Goal: Task Accomplishment & Management: Complete application form

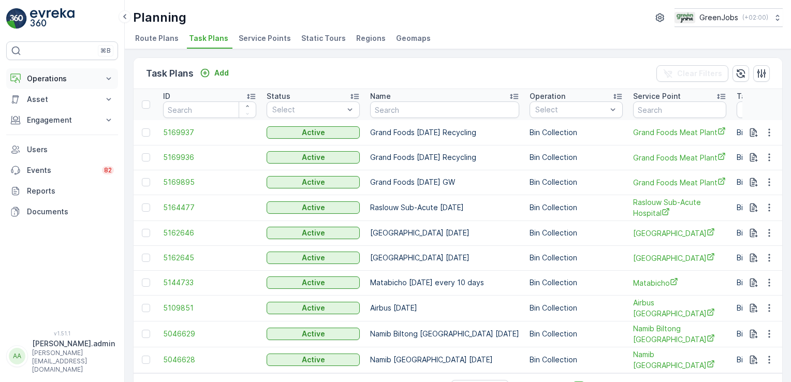
click at [107, 78] on icon at bounding box center [108, 78] width 10 height 10
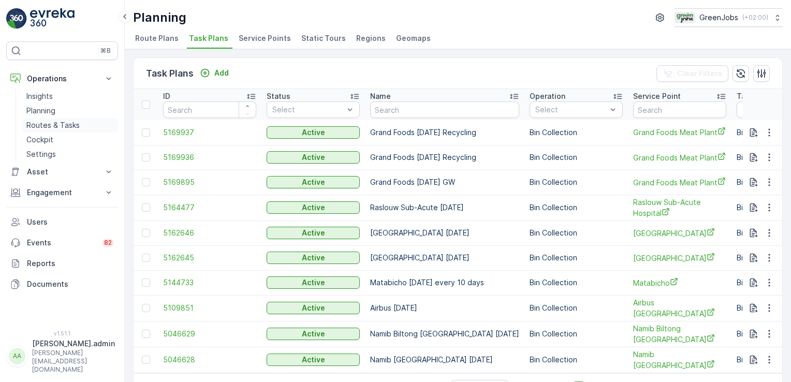
click at [70, 123] on p "Routes & Tasks" at bounding box center [52, 125] width 53 height 10
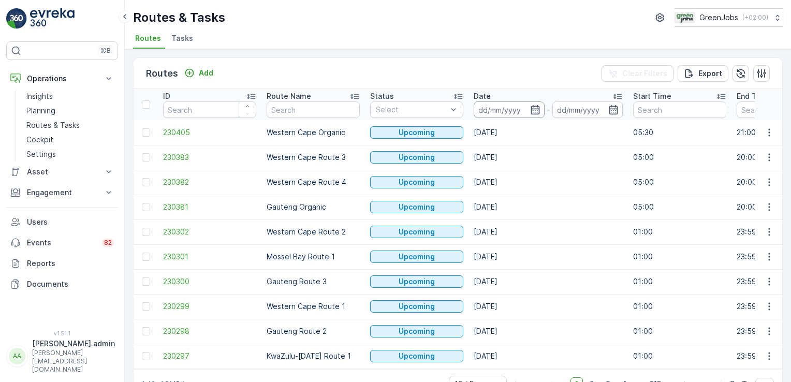
click at [501, 112] on input at bounding box center [508, 109] width 71 height 17
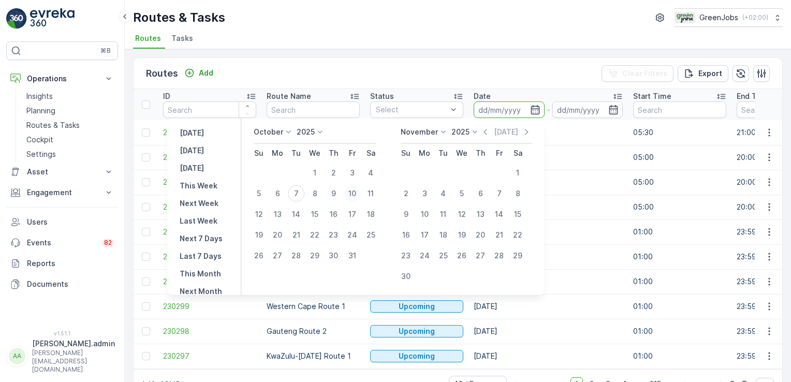
click at [360, 196] on div "10" at bounding box center [352, 193] width 17 height 17
type input "[DATE]"
click at [360, 196] on div "10" at bounding box center [352, 193] width 17 height 17
type input "[DATE]"
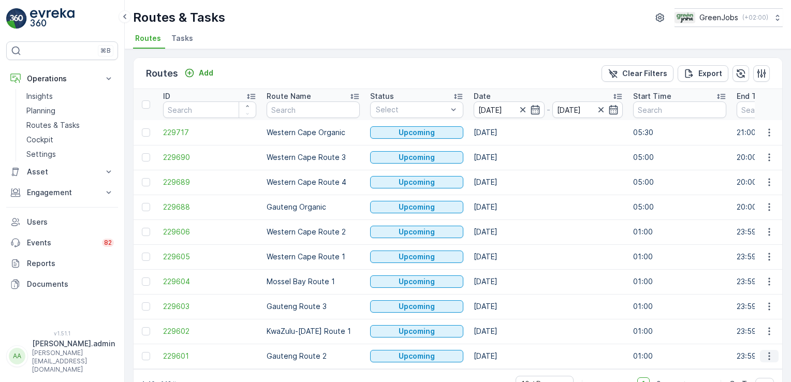
click at [770, 351] on icon "button" at bounding box center [769, 356] width 10 height 10
click at [751, 278] on span "See More Details" at bounding box center [745, 277] width 60 height 10
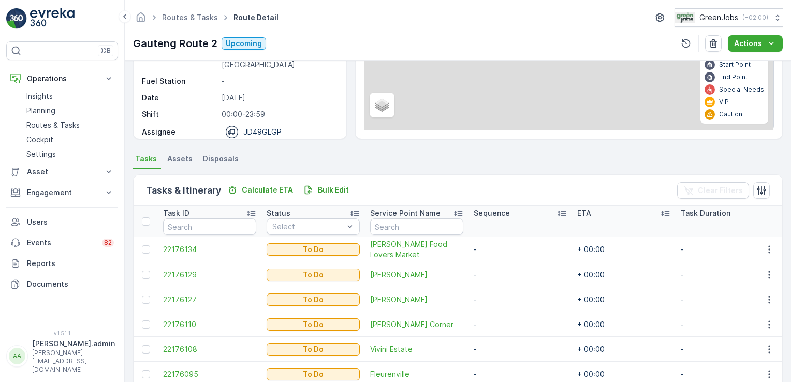
scroll to position [125, 0]
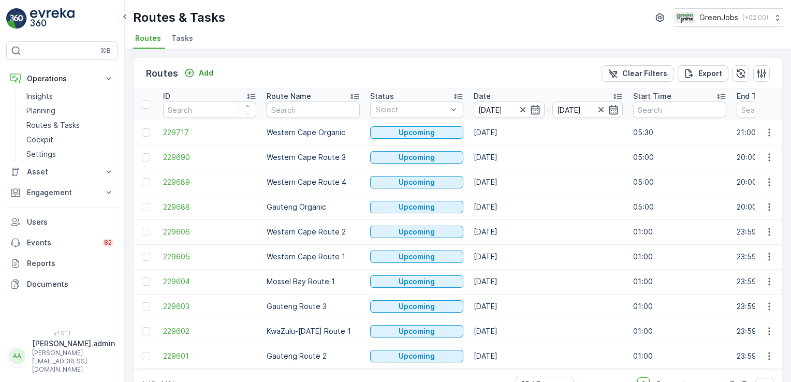
scroll to position [29, 0]
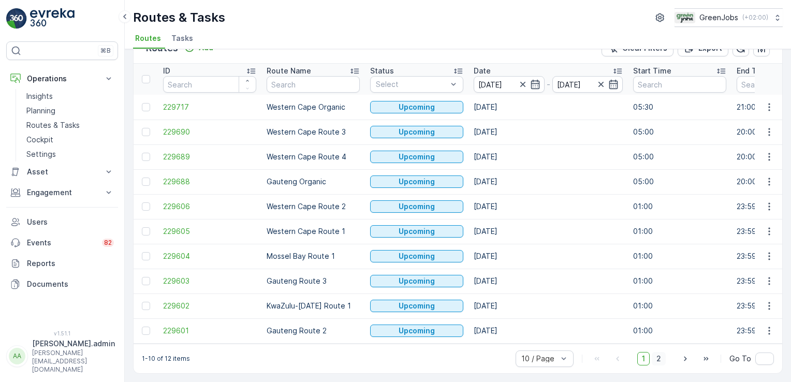
click at [660, 355] on span "2" at bounding box center [658, 358] width 14 height 13
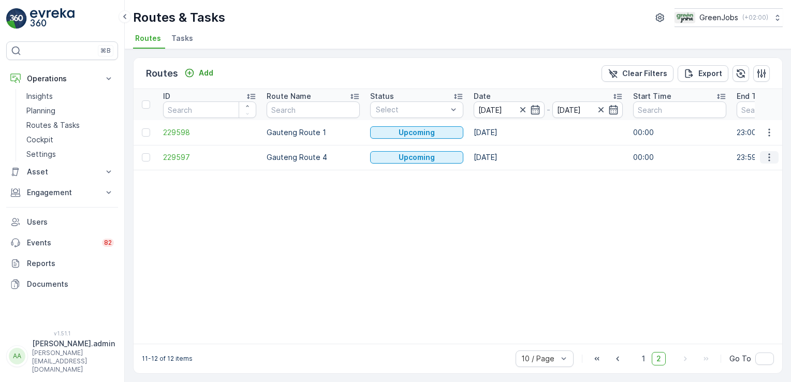
click at [764, 154] on icon "button" at bounding box center [769, 157] width 10 height 10
click at [761, 175] on span "See More Details" at bounding box center [745, 172] width 60 height 10
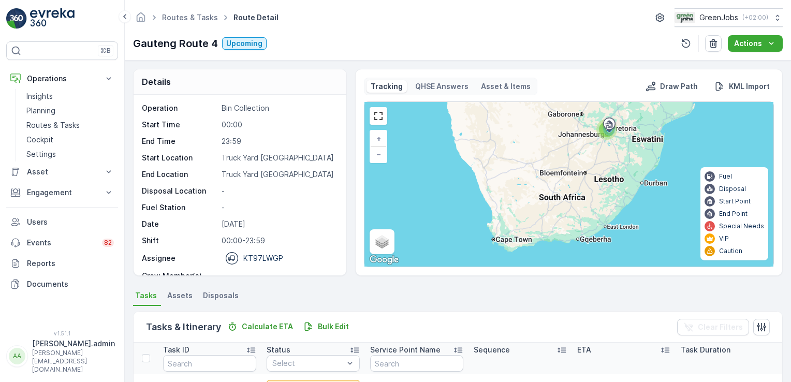
click at [788, 146] on div "Details Operation Bin Collection Start Time 00:00 End Time 23:59 Start Location…" at bounding box center [458, 221] width 666 height 321
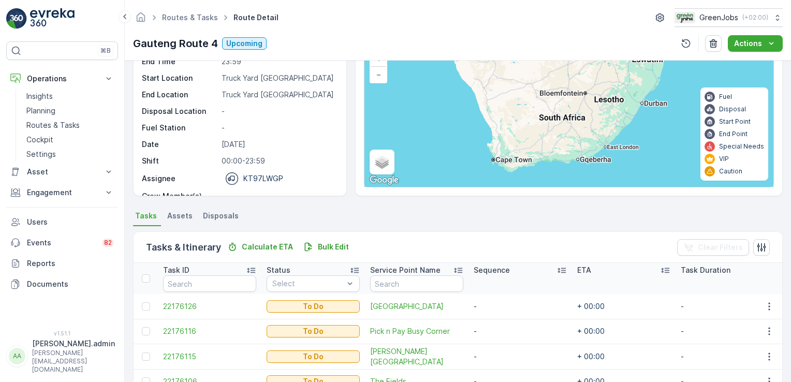
scroll to position [78, 0]
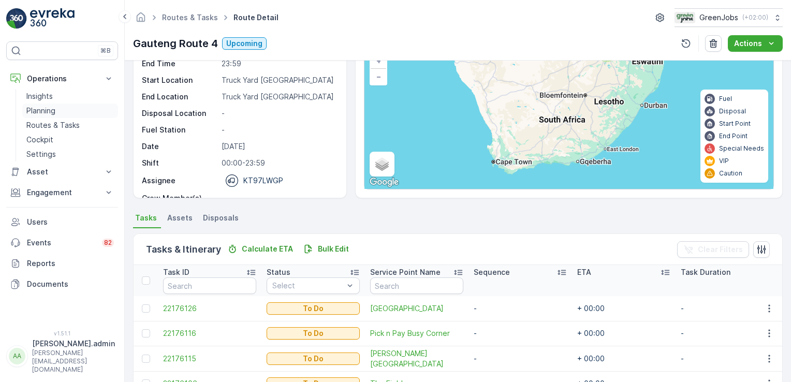
click at [37, 110] on p "Planning" at bounding box center [40, 111] width 29 height 10
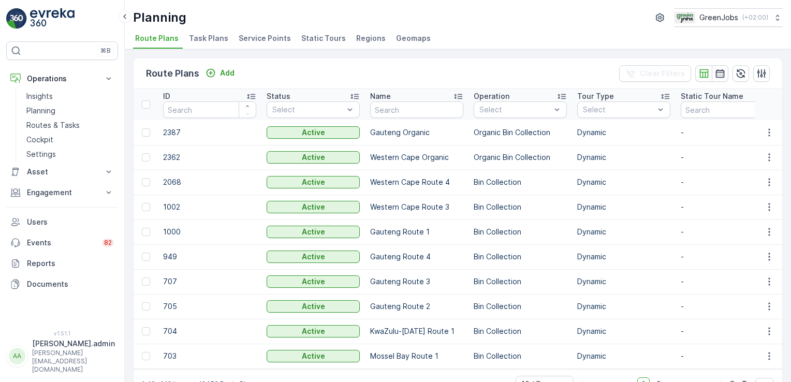
click at [265, 36] on span "Service Points" at bounding box center [265, 38] width 52 height 10
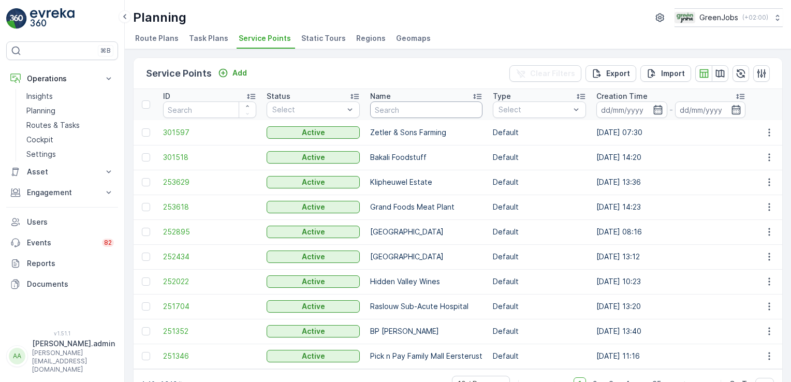
click at [434, 109] on input "text" at bounding box center [426, 109] width 112 height 17
type input "[PERSON_NAME]"
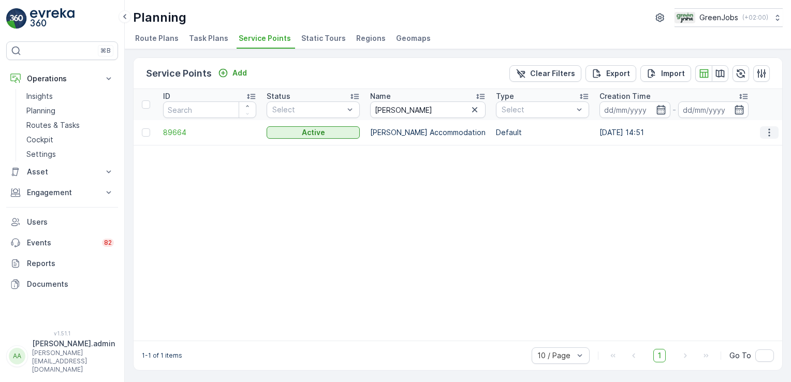
click at [768, 129] on icon "button" at bounding box center [769, 132] width 10 height 10
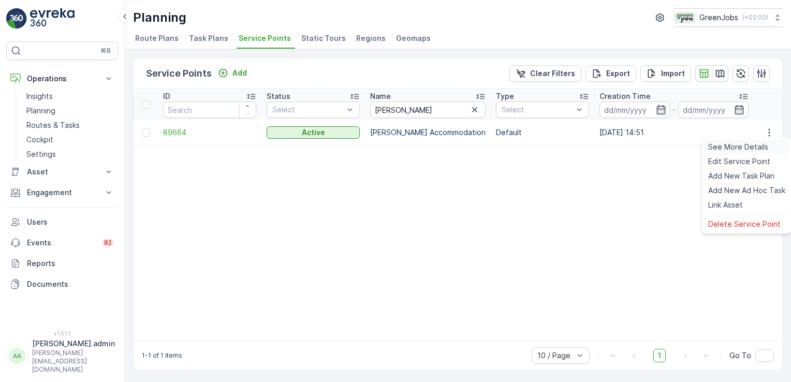
click at [754, 143] on span "See More Details" at bounding box center [738, 147] width 60 height 10
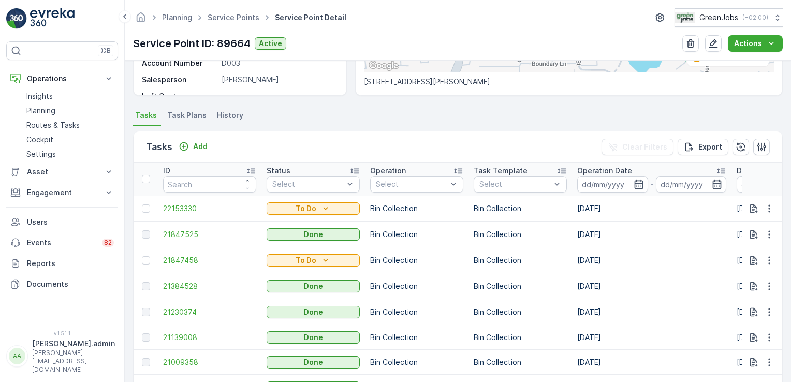
scroll to position [238, 0]
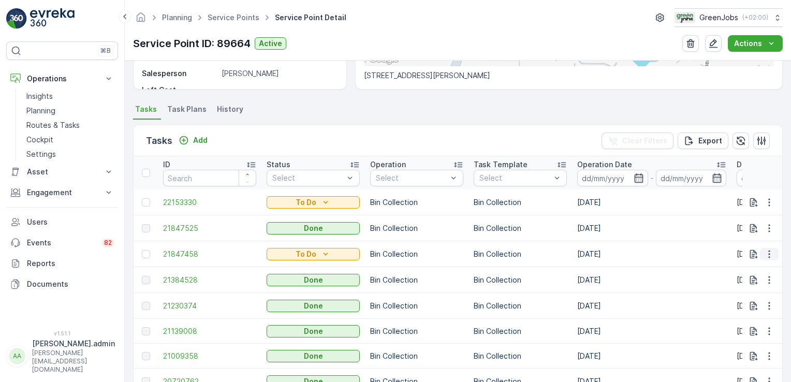
click at [765, 249] on icon "button" at bounding box center [769, 254] width 10 height 10
click at [720, 207] on td "[DATE]" at bounding box center [651, 202] width 159 height 26
click at [768, 202] on icon "button" at bounding box center [769, 202] width 2 height 8
click at [760, 219] on span "See More Details" at bounding box center [747, 217] width 60 height 10
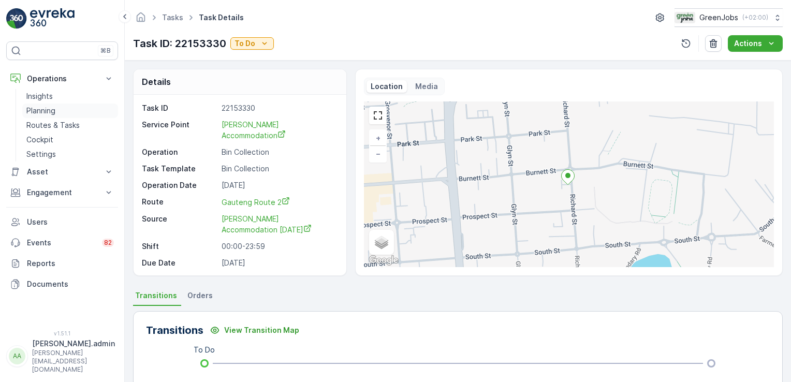
click at [52, 106] on p "Planning" at bounding box center [40, 111] width 29 height 10
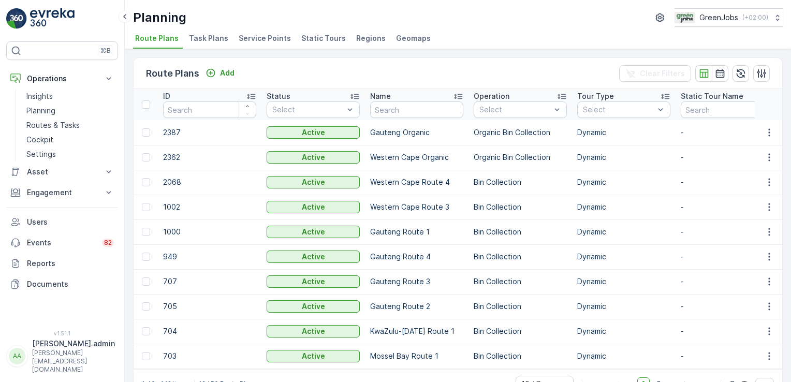
click at [248, 41] on span "Service Points" at bounding box center [265, 38] width 52 height 10
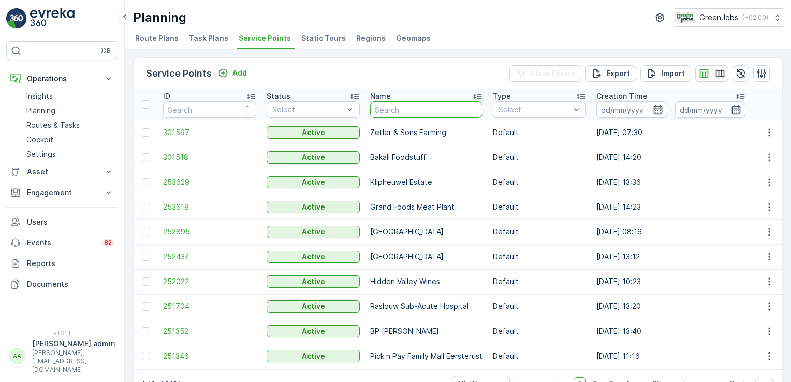
click at [396, 106] on input "text" at bounding box center [426, 109] width 112 height 17
type input "int"
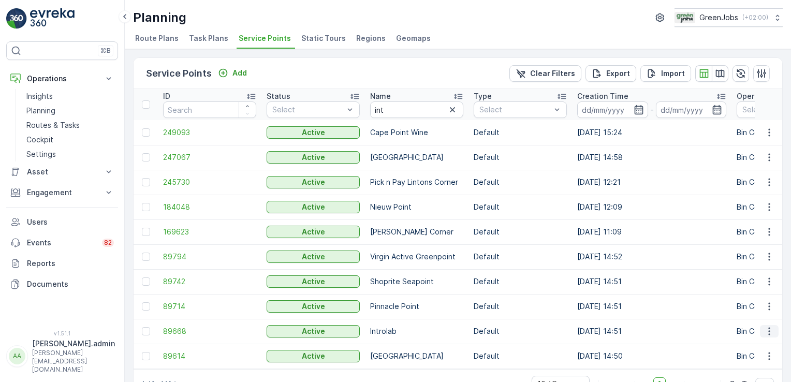
click at [768, 333] on icon "button" at bounding box center [769, 332] width 2 height 8
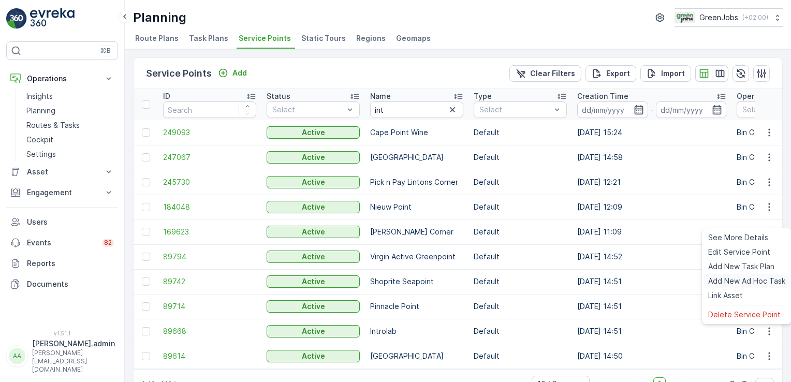
click at [749, 282] on span "Add New Ad Hoc Task" at bounding box center [746, 281] width 77 height 10
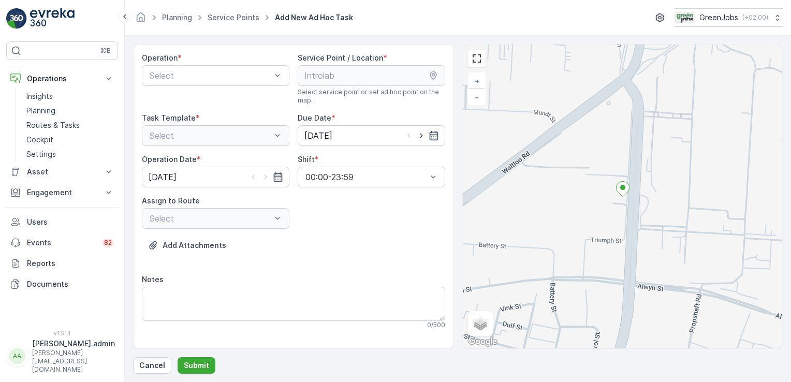
click at [270, 62] on div "Operation *" at bounding box center [215, 58] width 147 height 10
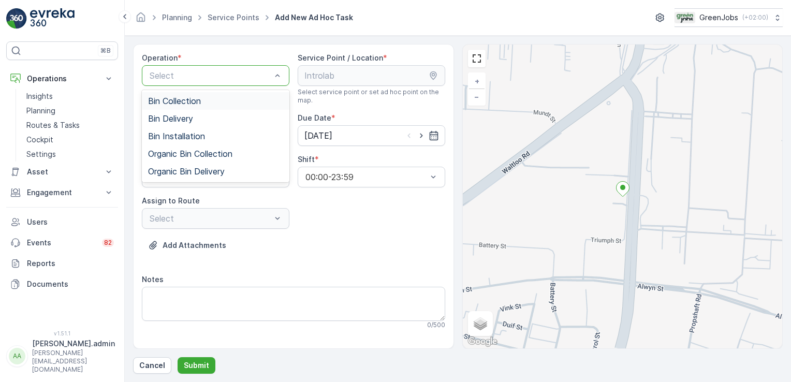
click at [194, 95] on div "Bin Collection" at bounding box center [215, 101] width 147 height 18
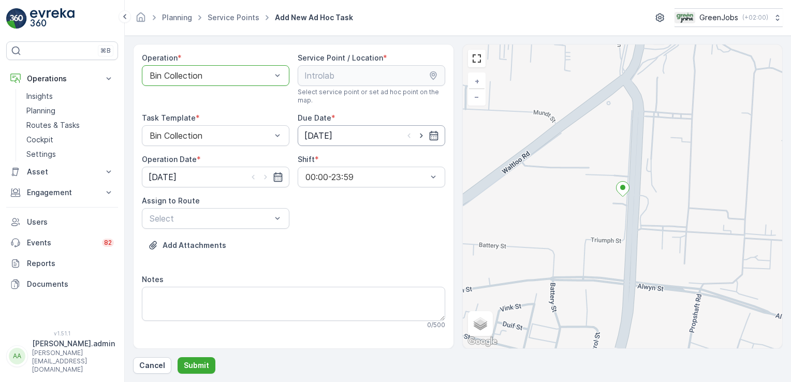
click at [313, 133] on input "[DATE]" at bounding box center [371, 135] width 147 height 21
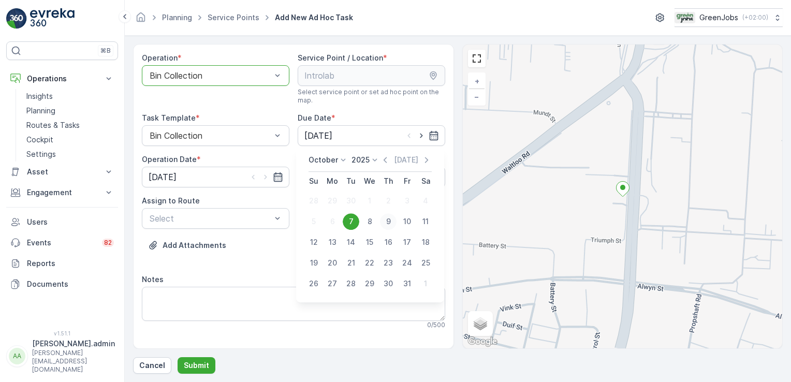
click at [387, 225] on div "9" at bounding box center [388, 221] width 17 height 17
type input "[DATE]"
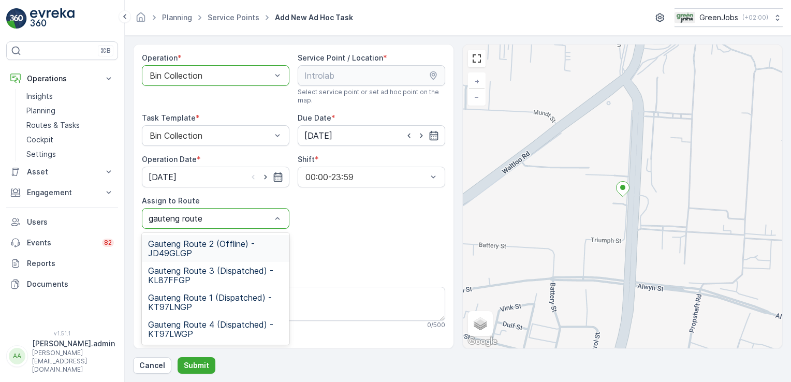
type input "gauteng route 3"
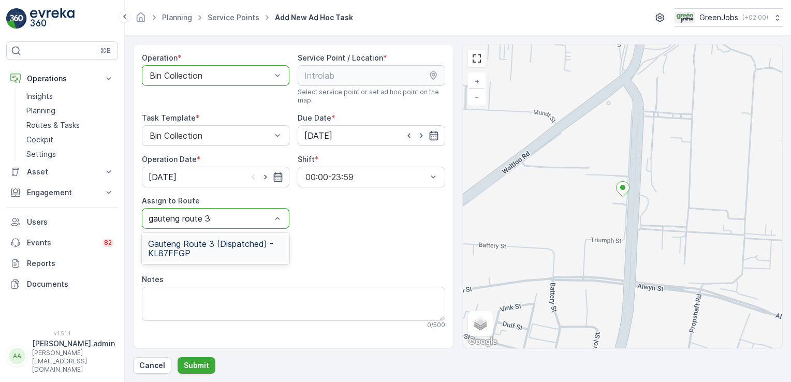
click at [213, 249] on span "Gauteng Route 3 (Dispatched) - KL87FFGP" at bounding box center [215, 248] width 135 height 19
click at [171, 176] on input "[DATE]" at bounding box center [215, 177] width 147 height 21
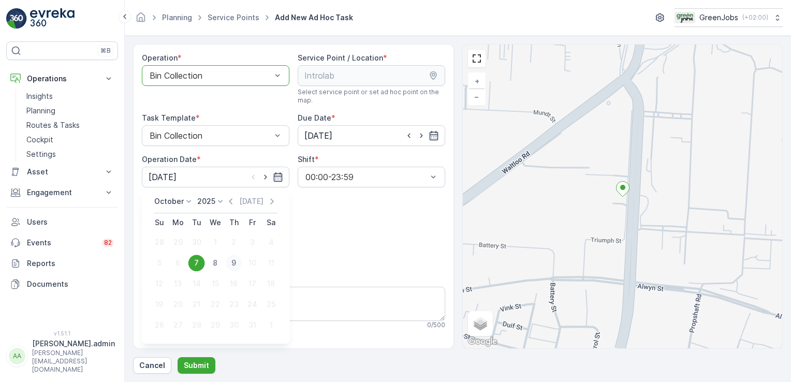
click at [232, 263] on div "9" at bounding box center [234, 263] width 17 height 17
type input "[DATE]"
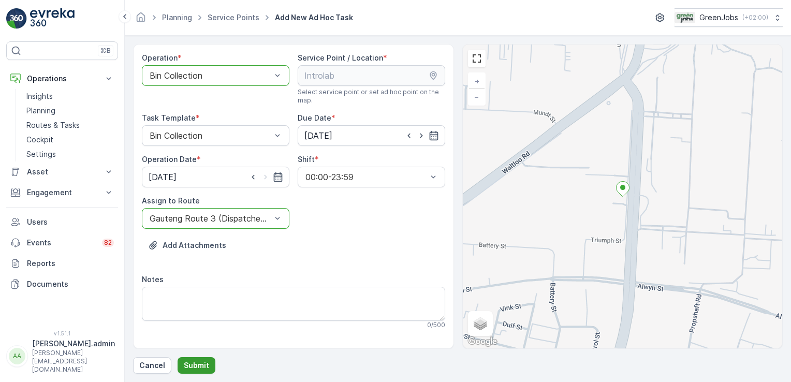
click at [204, 362] on p "Submit" at bounding box center [196, 365] width 25 height 10
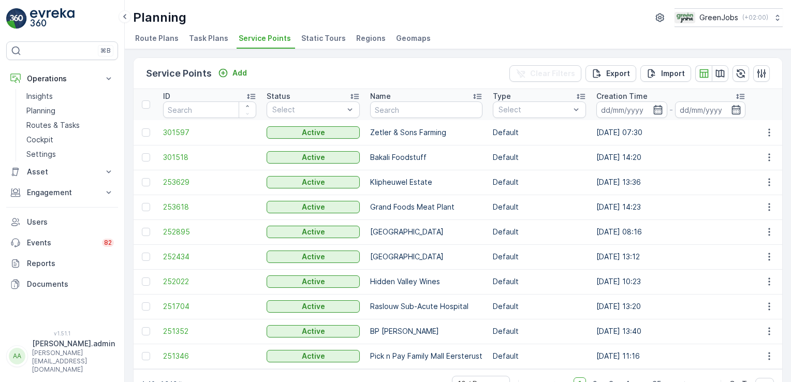
click at [207, 39] on span "Task Plans" at bounding box center [208, 38] width 39 height 10
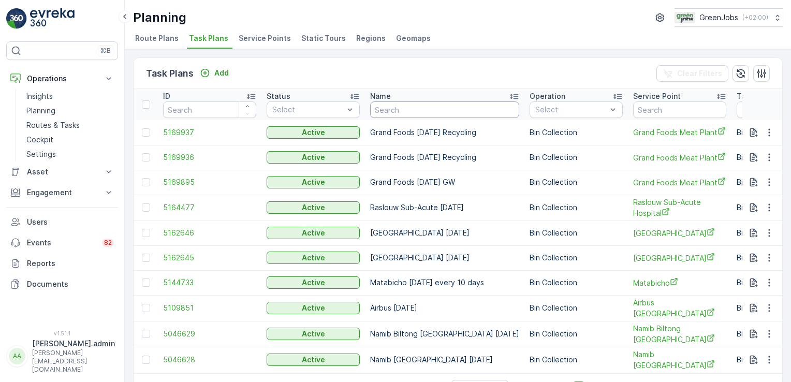
click at [421, 109] on input "text" at bounding box center [444, 109] width 149 height 17
type input "grand foods"
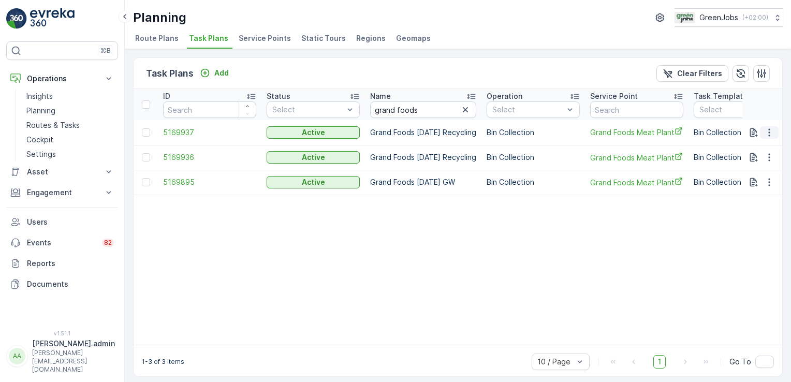
click at [765, 131] on icon "button" at bounding box center [769, 132] width 10 height 10
click at [756, 147] on span "See More Details" at bounding box center [756, 147] width 60 height 10
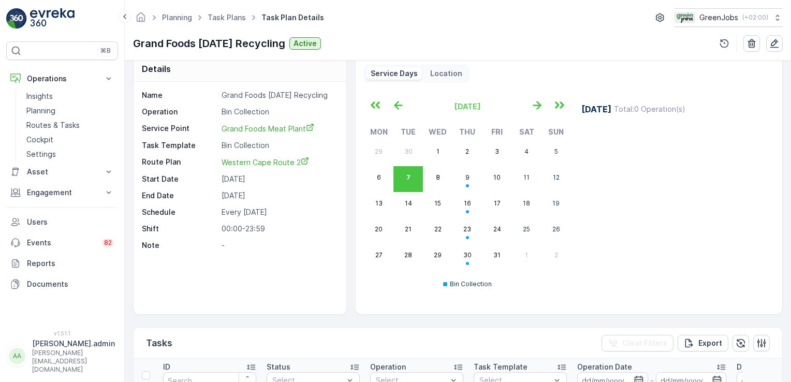
scroll to position [10, 0]
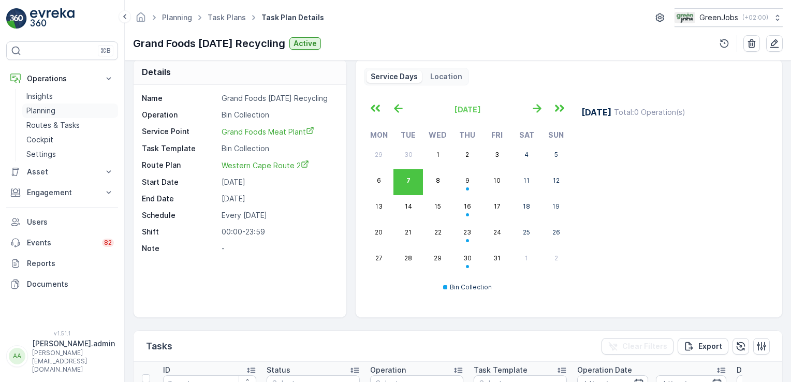
click at [47, 109] on p "Planning" at bounding box center [40, 111] width 29 height 10
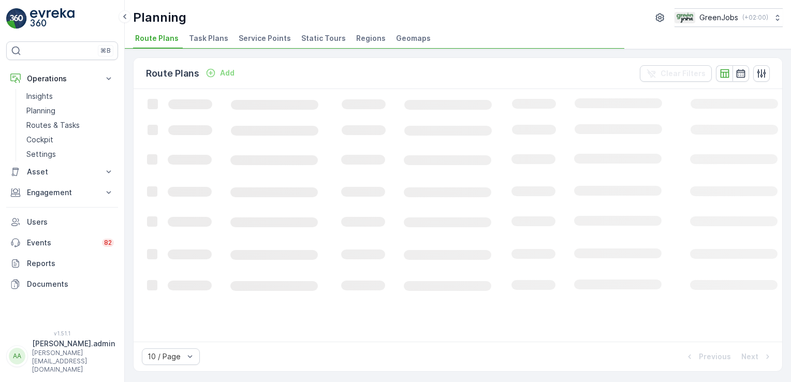
click at [215, 35] on span "Task Plans" at bounding box center [208, 38] width 39 height 10
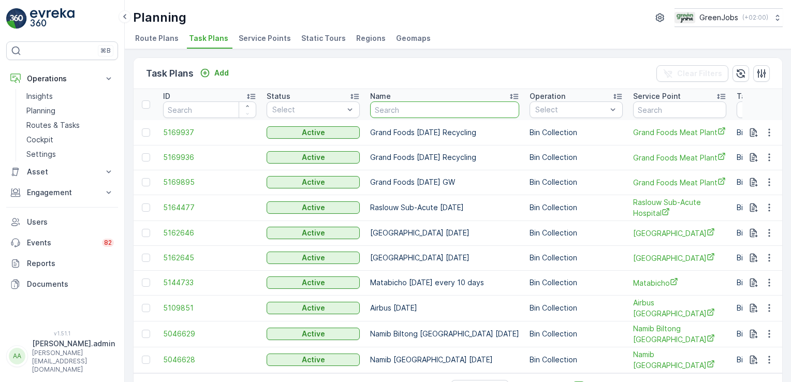
click at [406, 116] on input "text" at bounding box center [444, 109] width 149 height 17
type input "erinvale"
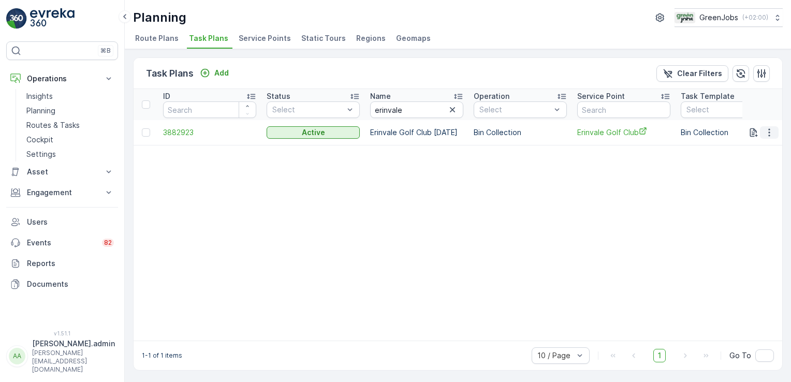
click at [769, 131] on icon "button" at bounding box center [769, 132] width 10 height 10
click at [760, 144] on span "See More Details" at bounding box center [756, 147] width 60 height 10
click at [219, 73] on p "Add" at bounding box center [221, 73] width 14 height 10
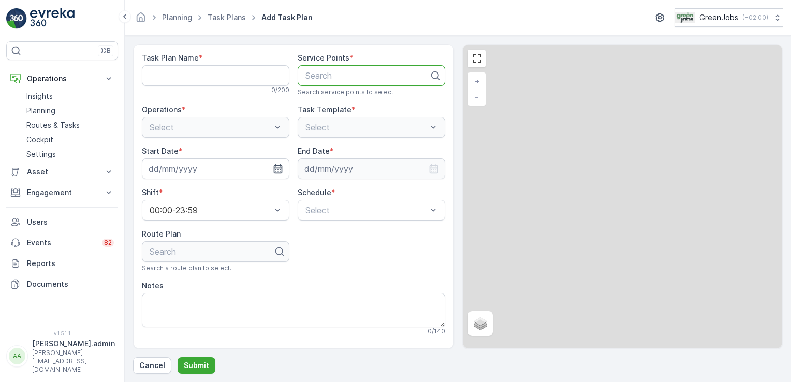
click at [316, 79] on div at bounding box center [367, 75] width 126 height 9
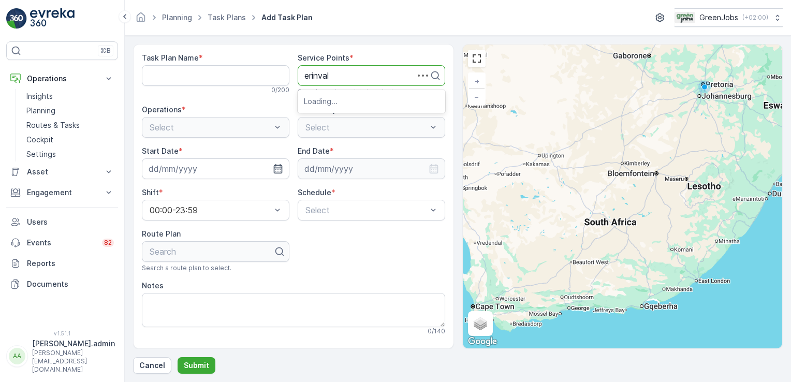
type input "erinvale"
click at [327, 100] on span "Erinvale Golf Club" at bounding box center [338, 100] width 68 height 9
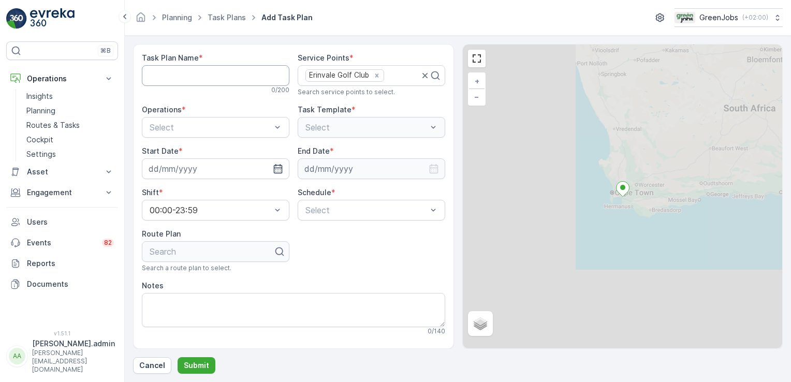
click at [170, 79] on Name "Task Plan Name" at bounding box center [215, 75] width 147 height 21
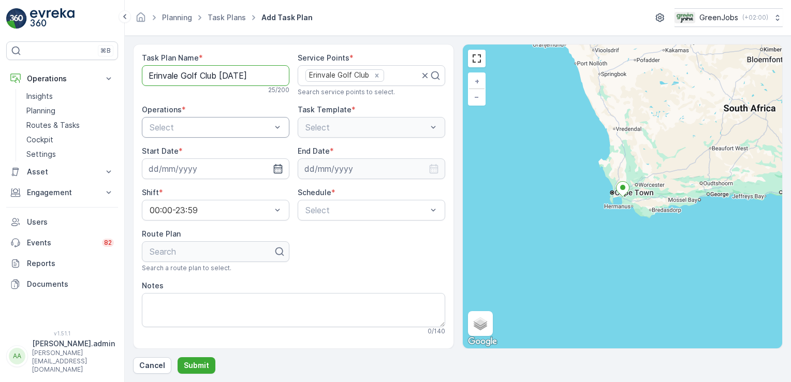
type Name "Erinvale Golf Club [DATE]"
click at [182, 150] on span "Bin Collection" at bounding box center [174, 152] width 53 height 9
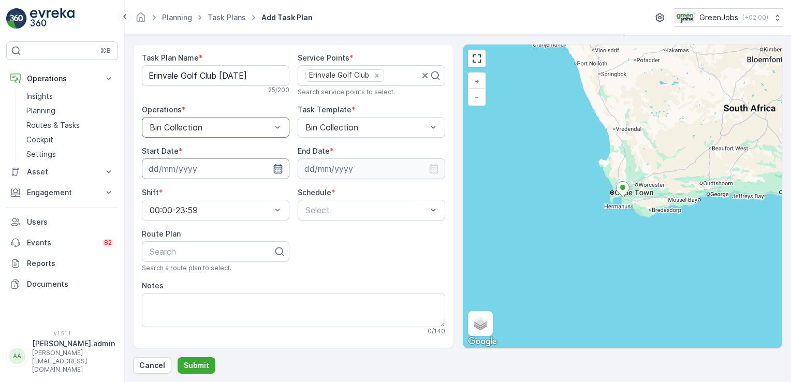
click at [174, 167] on input at bounding box center [215, 168] width 147 height 21
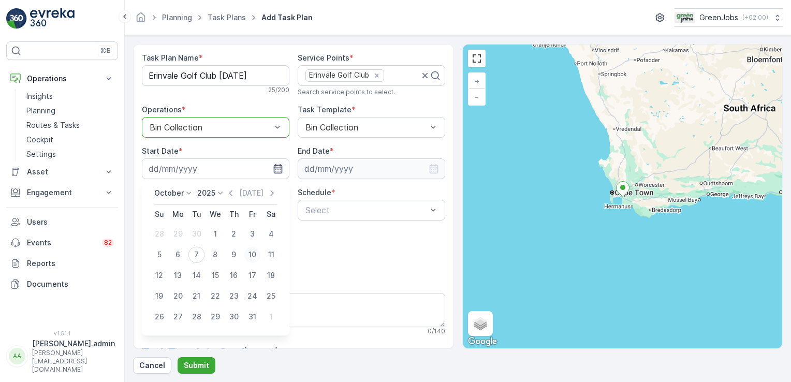
click at [253, 251] on div "10" at bounding box center [252, 254] width 17 height 17
type input "[DATE]"
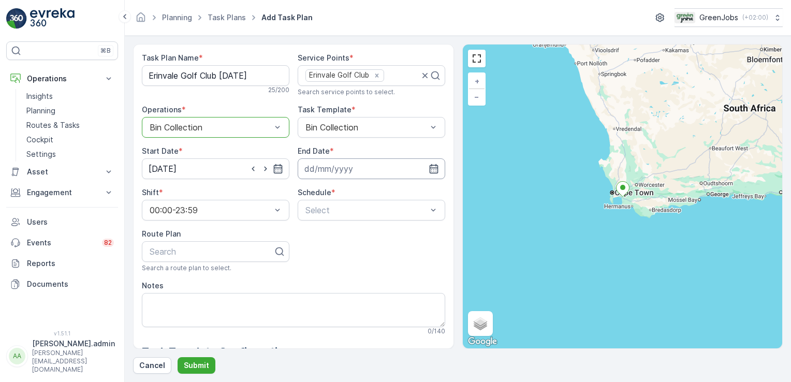
click at [335, 171] on input at bounding box center [371, 168] width 147 height 21
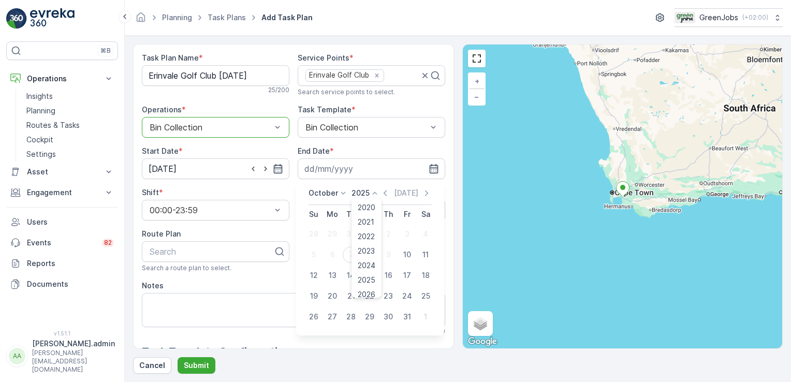
click at [373, 189] on icon at bounding box center [374, 193] width 10 height 10
click at [362, 255] on span "2028" at bounding box center [367, 259] width 18 height 10
click at [343, 189] on icon at bounding box center [343, 193] width 10 height 10
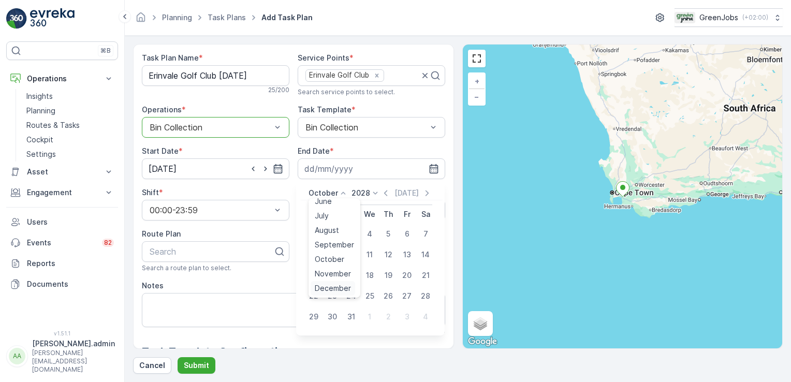
click at [337, 288] on span "December" at bounding box center [333, 288] width 36 height 10
click at [308, 336] on div "31" at bounding box center [313, 337] width 17 height 17
type input "[DATE]"
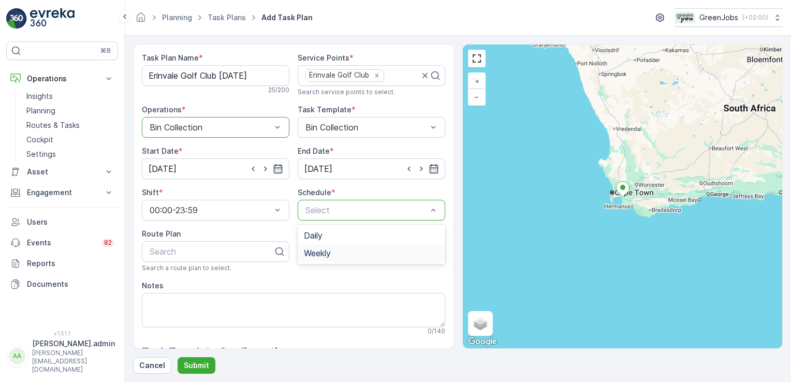
click at [316, 255] on span "Weekly" at bounding box center [317, 252] width 27 height 9
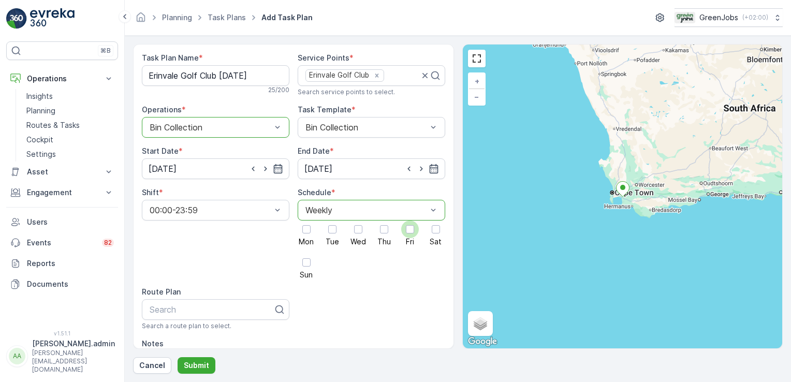
click at [409, 228] on div at bounding box center [410, 229] width 8 height 8
click at [410, 220] on input "Fri" at bounding box center [410, 220] width 0 height 0
click at [192, 306] on div at bounding box center [212, 309] width 126 height 9
type input "western cape route 4"
click at [197, 334] on span "Western Cape Route 4" at bounding box center [191, 334] width 87 height 9
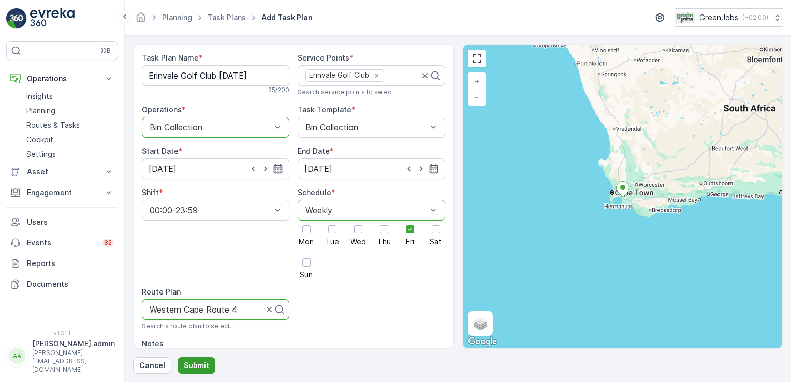
click at [198, 365] on p "Submit" at bounding box center [196, 365] width 25 height 10
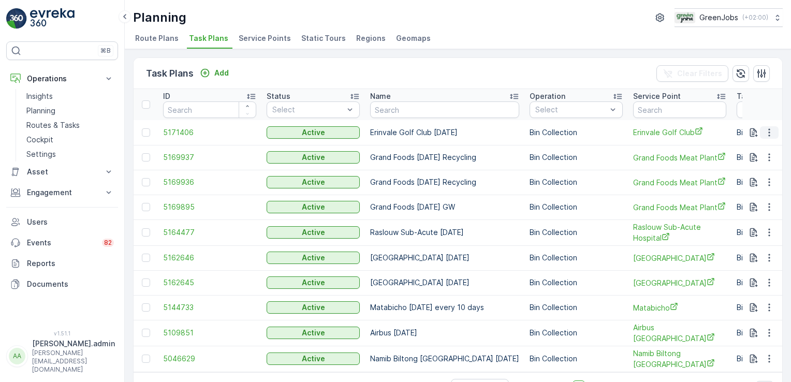
click at [769, 129] on icon "button" at bounding box center [769, 132] width 10 height 10
click at [753, 160] on span "Edit Task Plan" at bounding box center [750, 161] width 48 height 10
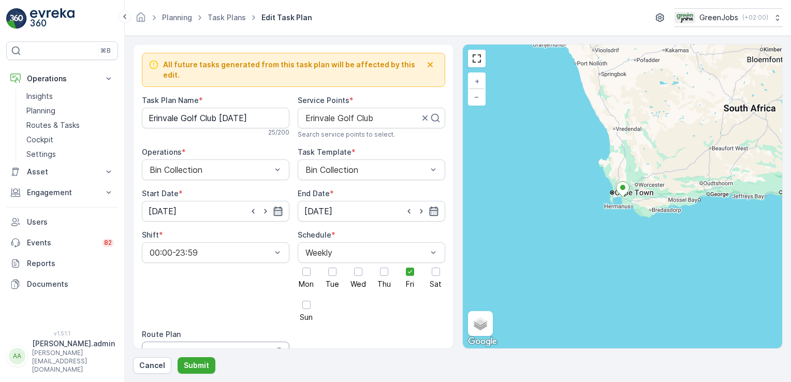
click at [242, 347] on div at bounding box center [206, 351] width 115 height 9
type input "Western cape route 3"
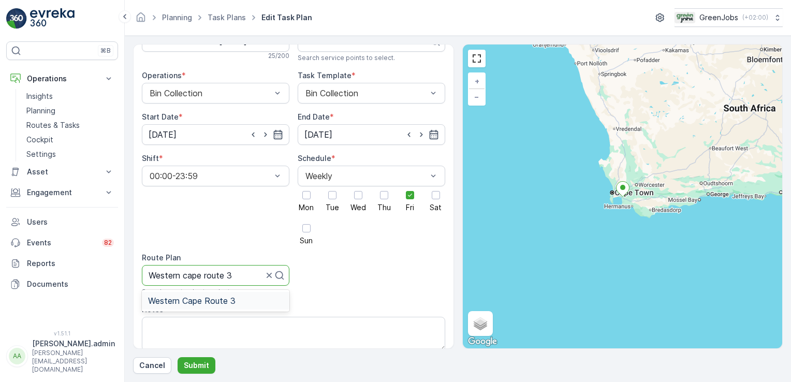
scroll to position [78, 0]
click at [198, 295] on span "Western Cape Route 3" at bounding box center [191, 299] width 87 height 9
click at [205, 365] on p "Submit" at bounding box center [196, 365] width 25 height 10
